Goal: Book appointment/travel/reservation

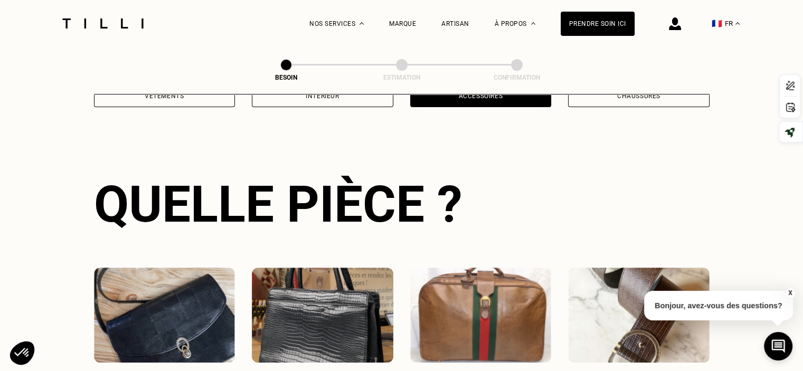
scroll to position [344, 0]
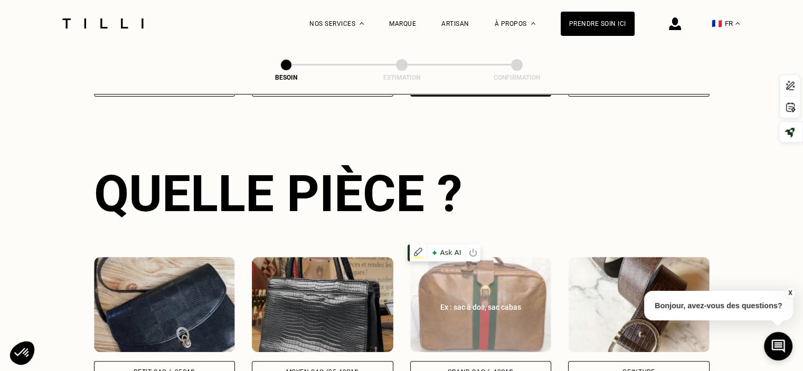
click at [470, 309] on img at bounding box center [481, 304] width 142 height 95
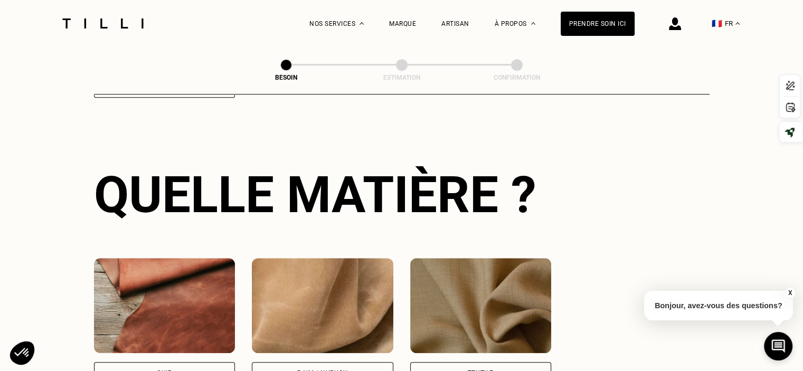
scroll to position [775, 0]
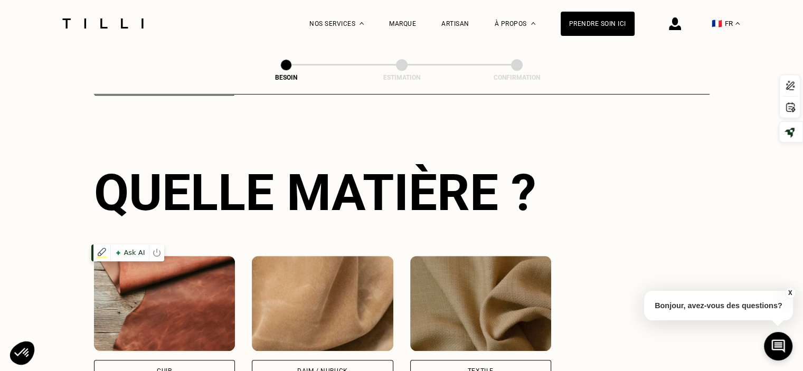
click at [138, 290] on img at bounding box center [165, 303] width 142 height 95
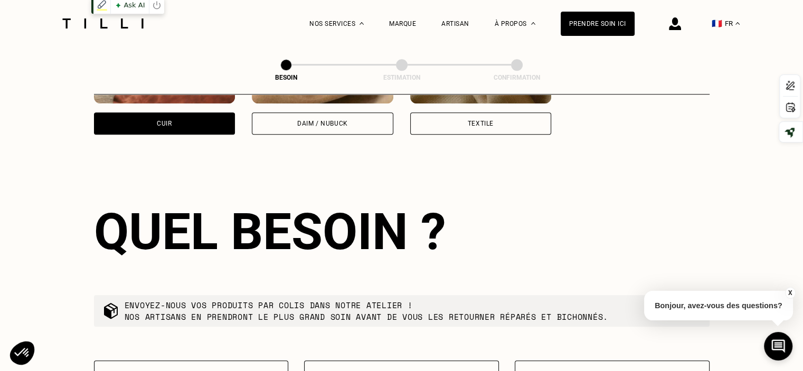
scroll to position [1064, 0]
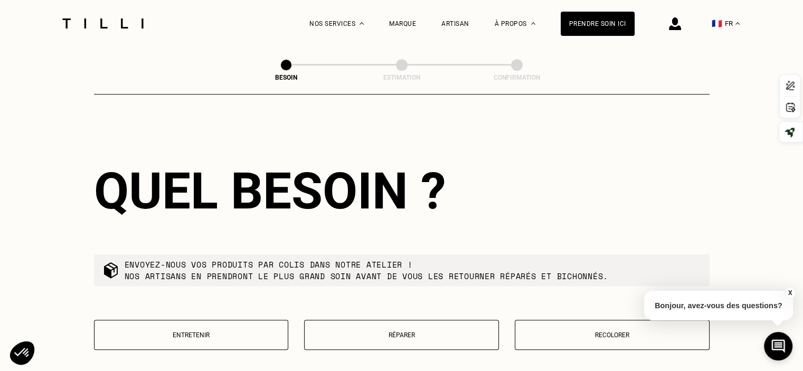
click at [401, 332] on p "Réparer" at bounding box center [401, 335] width 183 height 7
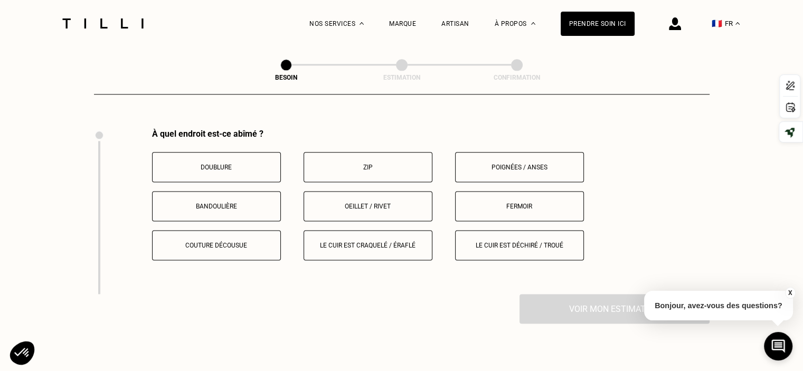
scroll to position [1335, 0]
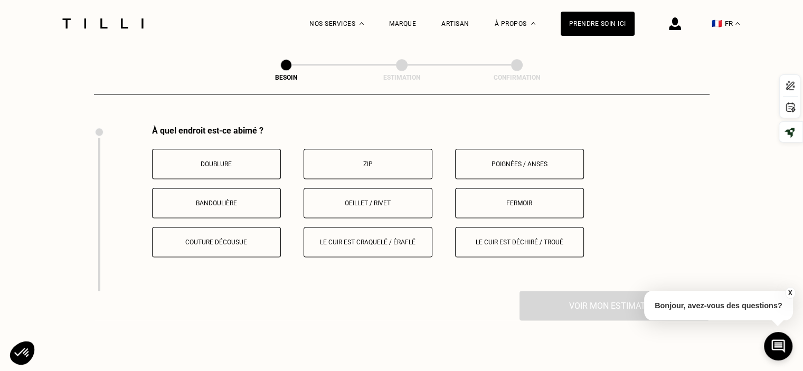
click at [212, 239] on p "Couture décousue" at bounding box center [216, 242] width 117 height 7
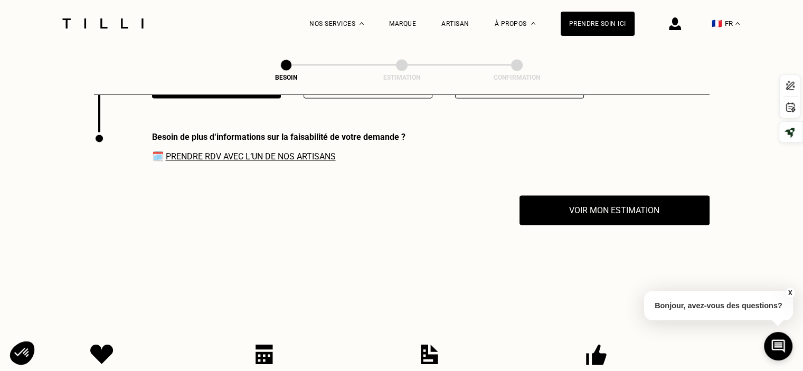
scroll to position [1500, 0]
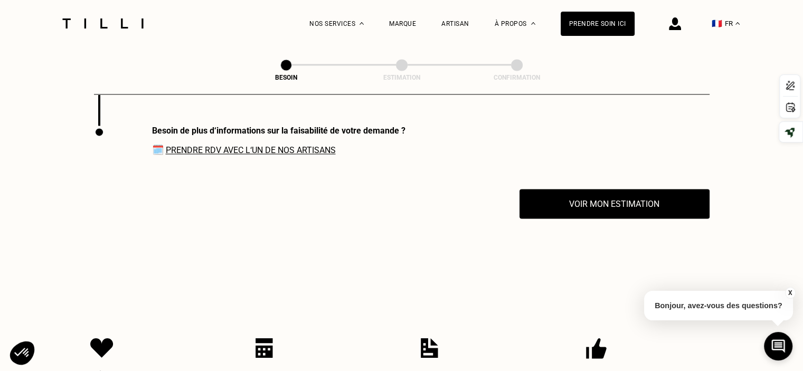
click at [255, 145] on link "Prendre RDV avec l‘un de nos artisans" at bounding box center [251, 150] width 170 height 10
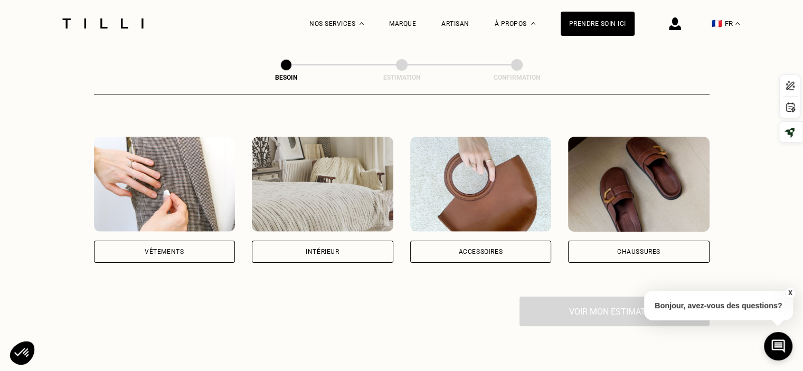
scroll to position [211, 0]
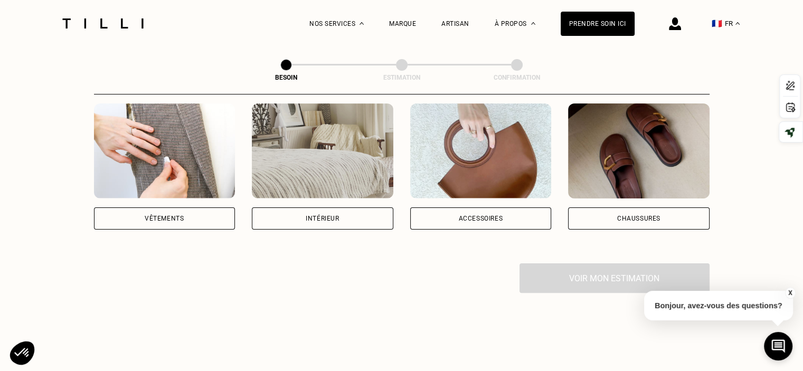
click at [482, 215] on div "Accessoires" at bounding box center [480, 218] width 44 height 6
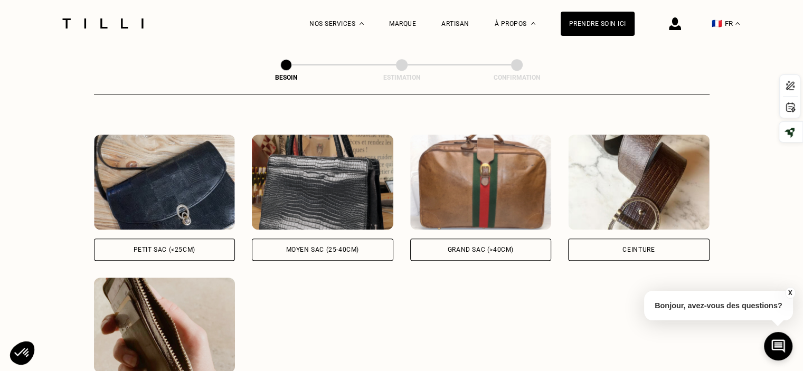
scroll to position [450, 0]
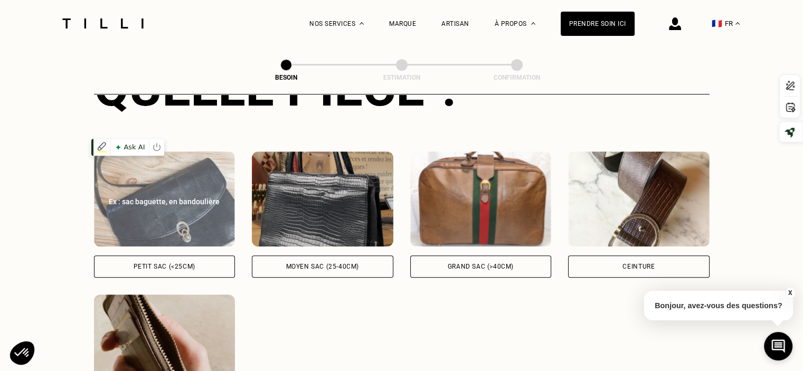
click at [164, 203] on img at bounding box center [165, 199] width 142 height 95
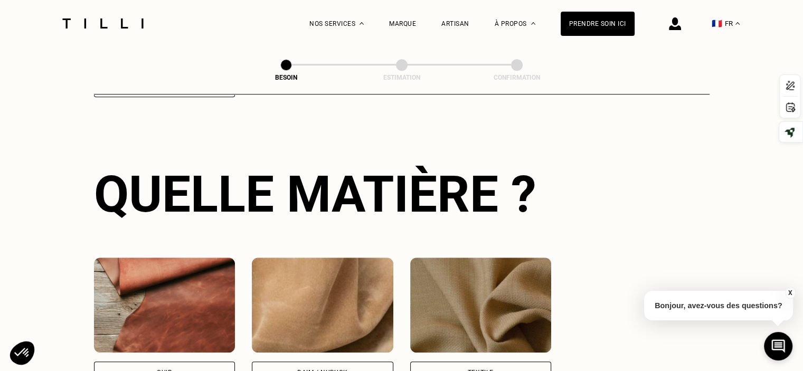
scroll to position [775, 0]
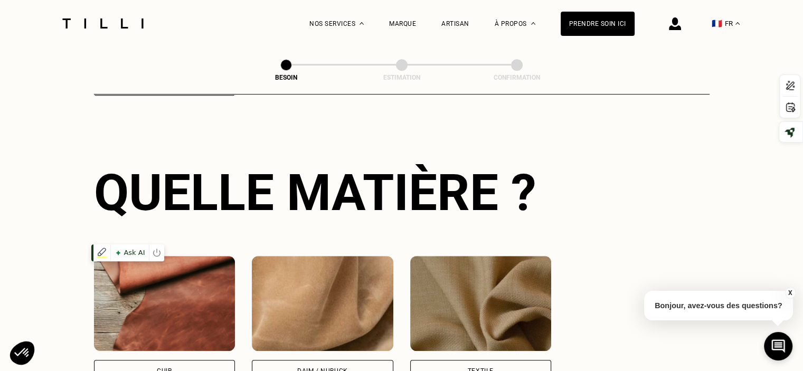
click at [203, 278] on img at bounding box center [165, 303] width 142 height 95
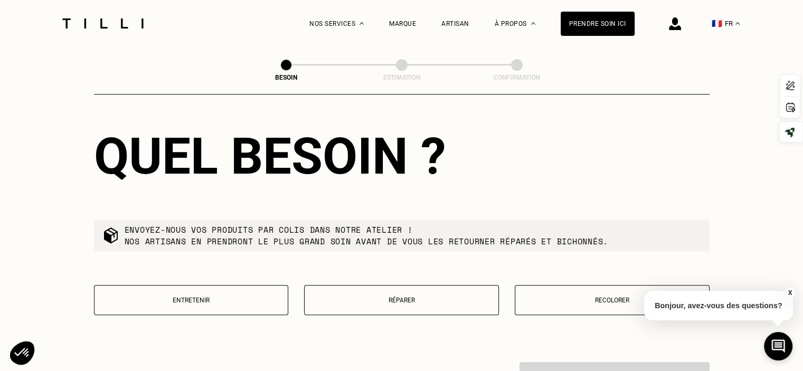
scroll to position [1117, 0]
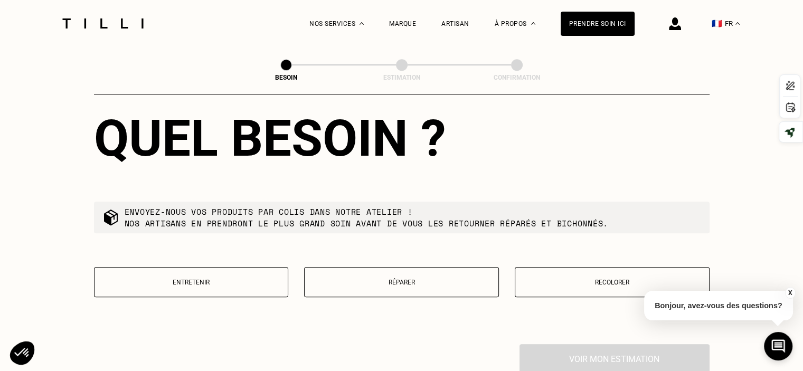
click at [410, 268] on button "Réparer" at bounding box center [401, 282] width 195 height 30
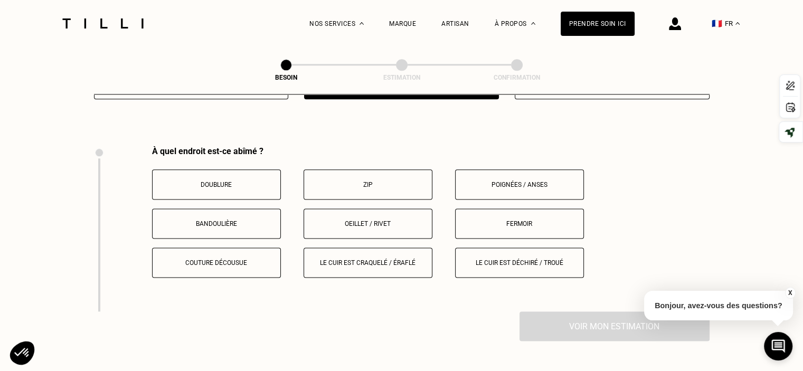
scroll to position [1335, 0]
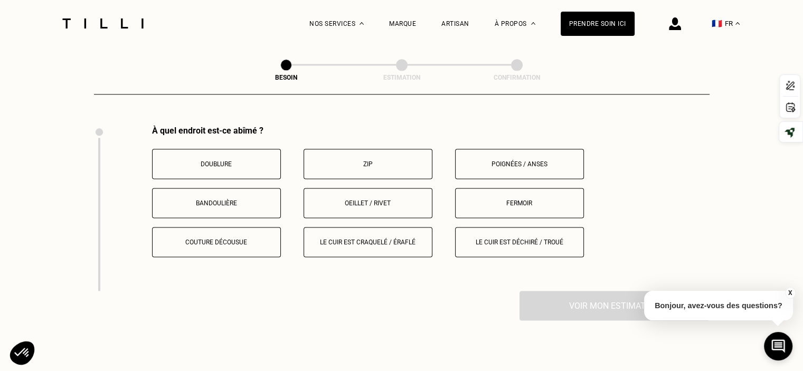
click at [218, 229] on button "Couture décousue" at bounding box center [216, 242] width 129 height 30
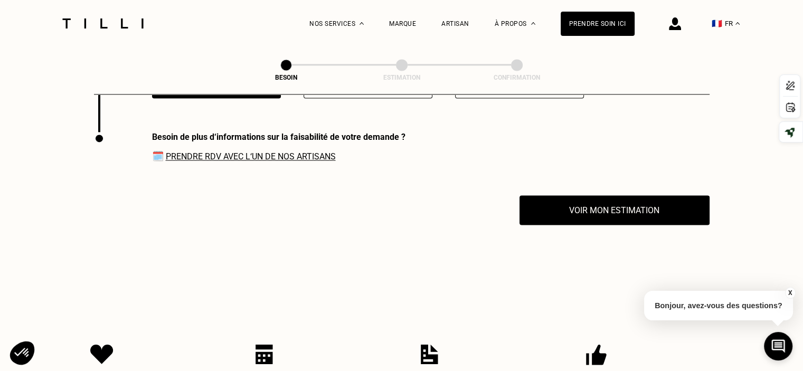
scroll to position [1500, 0]
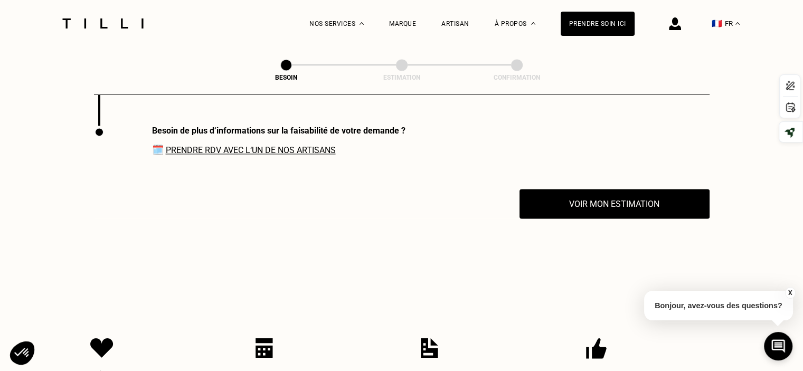
click at [231, 145] on link "Prendre RDV avec l‘un de nos artisans" at bounding box center [251, 150] width 170 height 10
